Goal: Task Accomplishment & Management: Complete application form

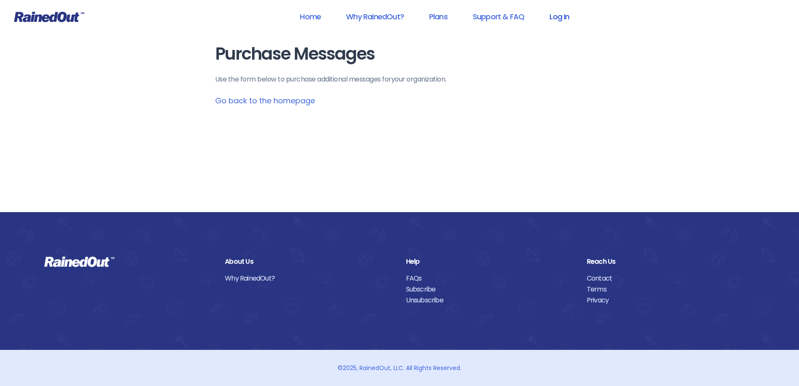
click at [558, 18] on link "Log In" at bounding box center [560, 16] width 42 height 19
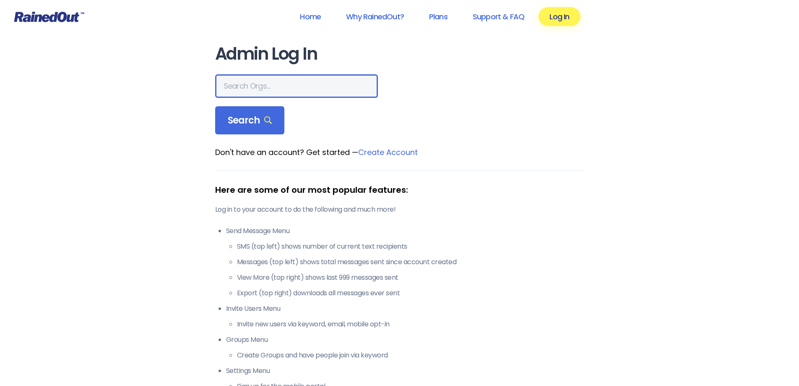
click at [290, 96] on input "text" at bounding box center [296, 85] width 163 height 23
type input "skydive peppere"
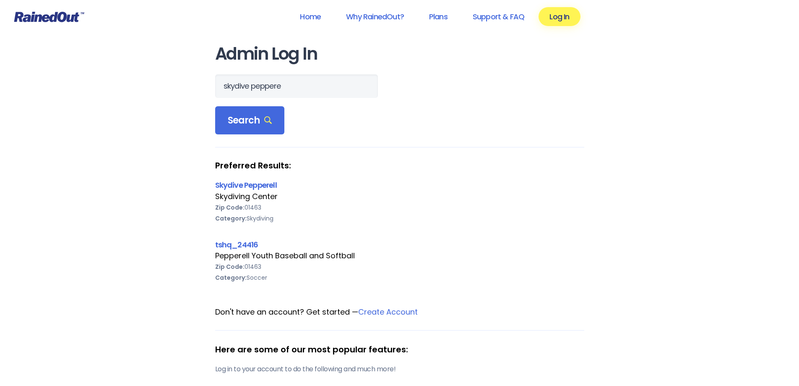
click at [259, 197] on div "Skydiving Center" at bounding box center [399, 196] width 369 height 11
click at [255, 188] on link "Skydive Pepperell" at bounding box center [246, 185] width 62 height 10
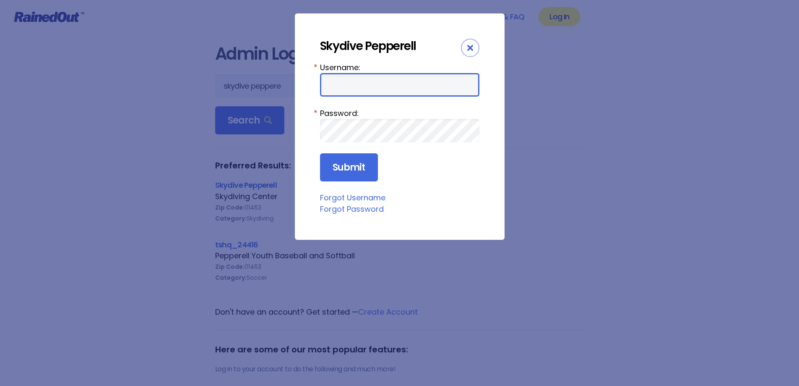
type input "skypep"
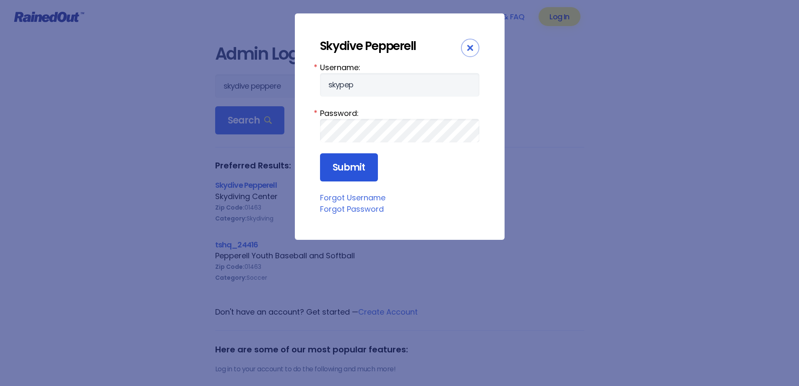
click at [354, 164] on input "Submit" at bounding box center [349, 167] width 58 height 29
